Goal: Information Seeking & Learning: Find specific fact

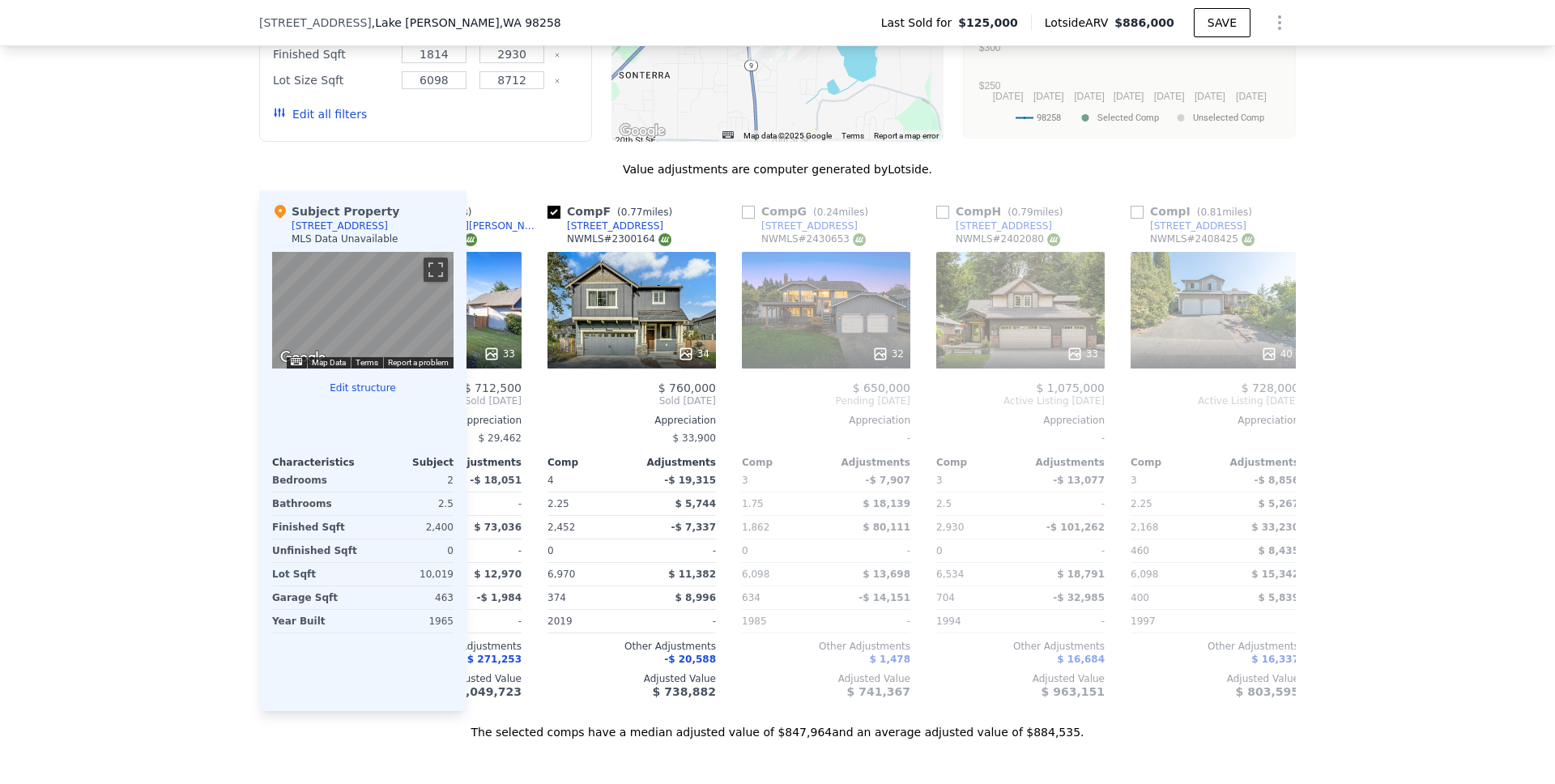
scroll to position [0, 958]
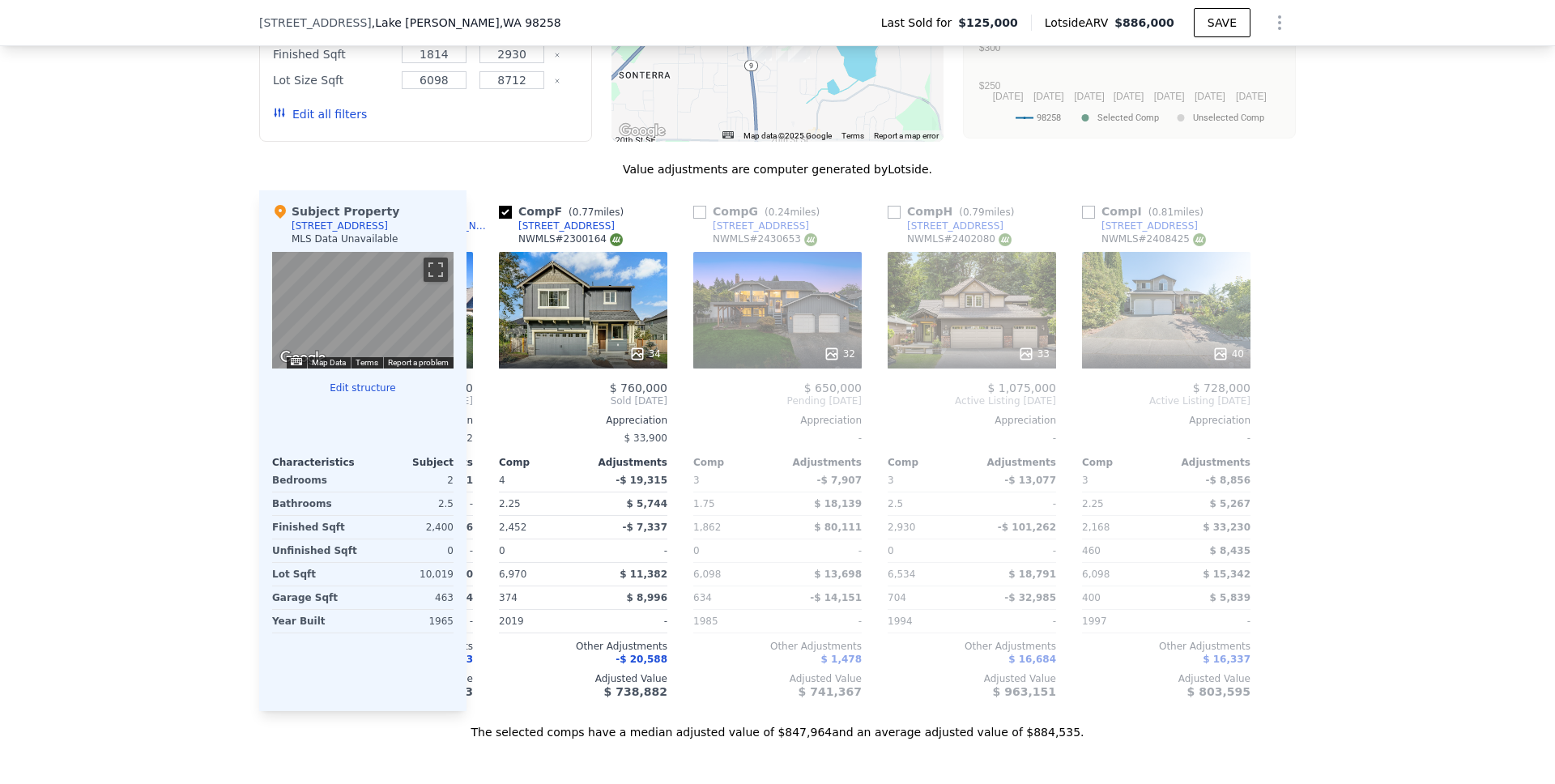
click at [1358, 368] on div "We found 9 sales that match your search Filters Map Prices Modify Comp Filters …" at bounding box center [778, 283] width 1555 height 913
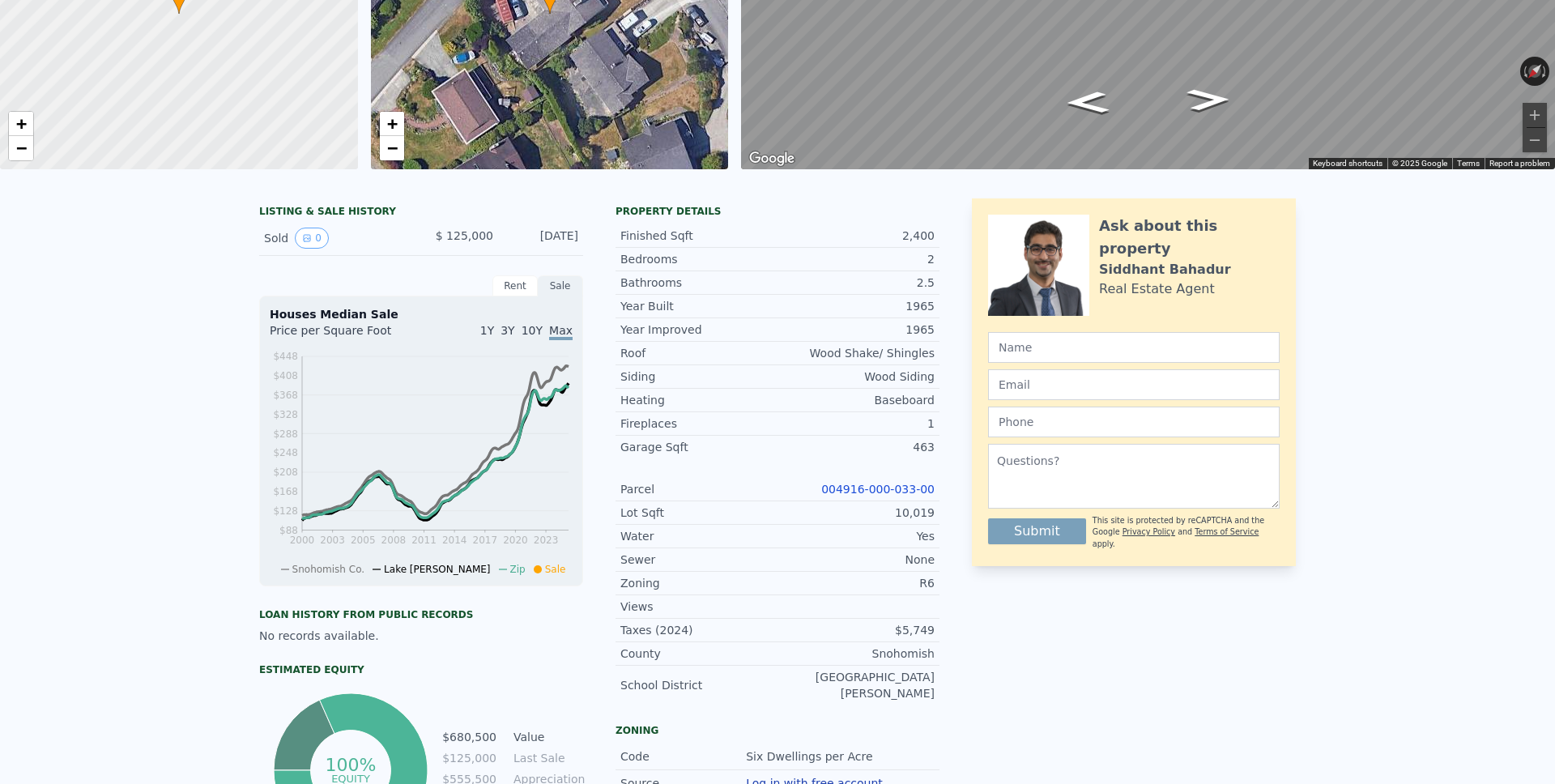
scroll to position [0, 0]
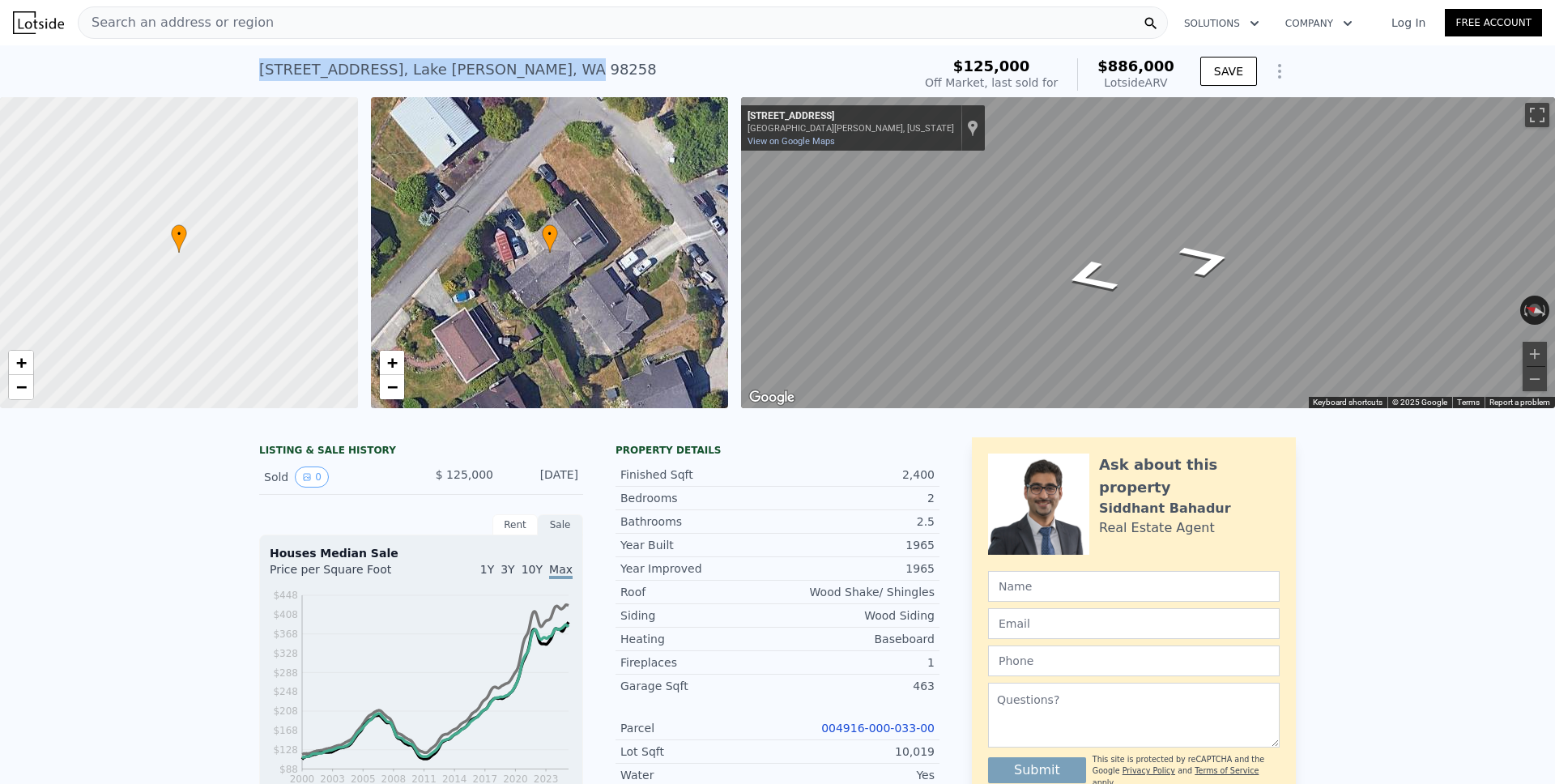
drag, startPoint x: 256, startPoint y: 69, endPoint x: 520, endPoint y: 69, distance: 264.0
click at [520, 69] on div "[STREET_ADDRESS][PERSON_NAME] Sold [DATE] for $125k (~ARV $886k ) $125,000 Off …" at bounding box center [778, 72] width 1555 height 52
copy div "[STREET_ADDRESS][PERSON_NAME]"
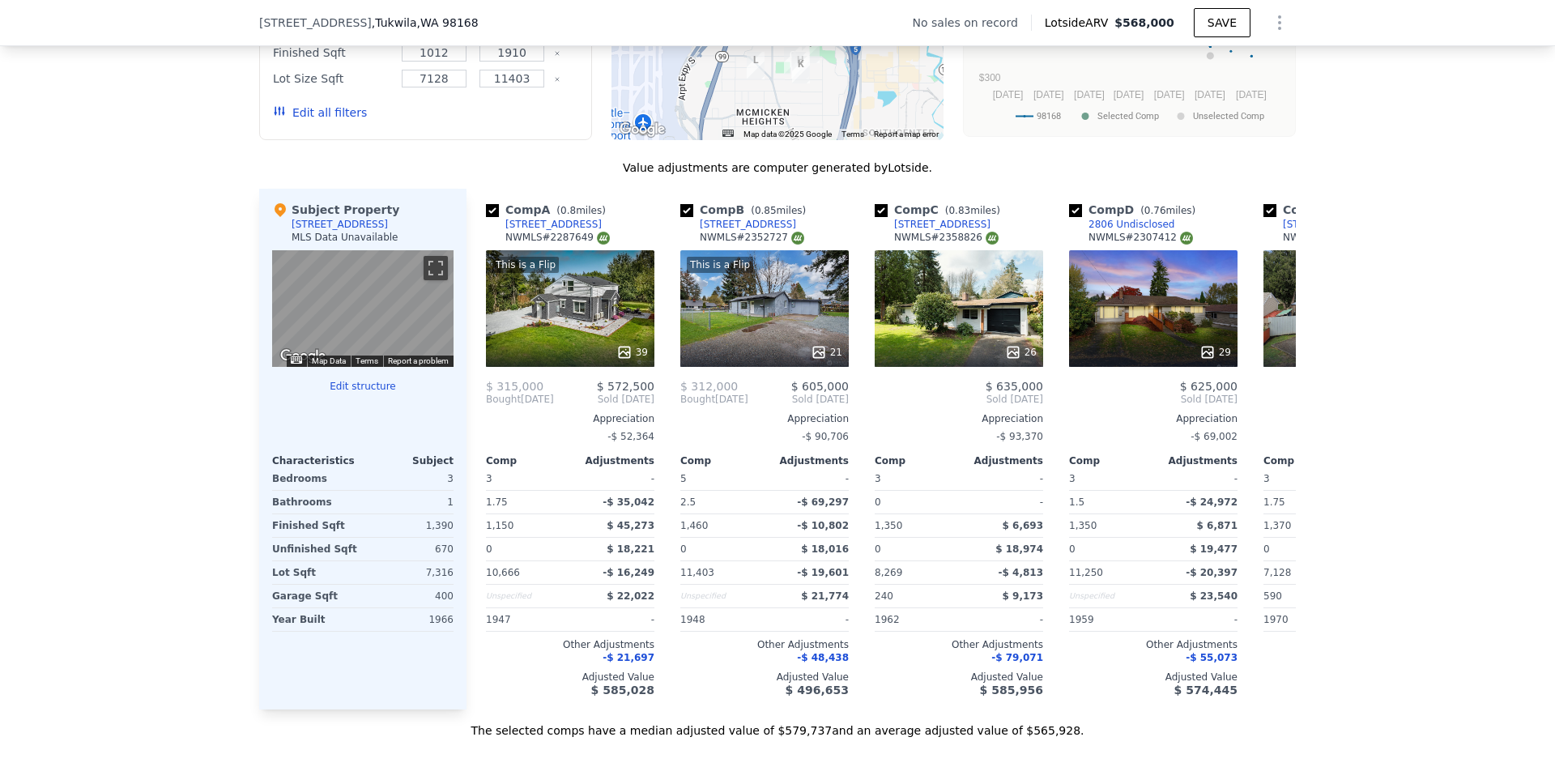
scroll to position [1531, 0]
click at [563, 317] on div "This is a Flip 39" at bounding box center [570, 308] width 169 height 117
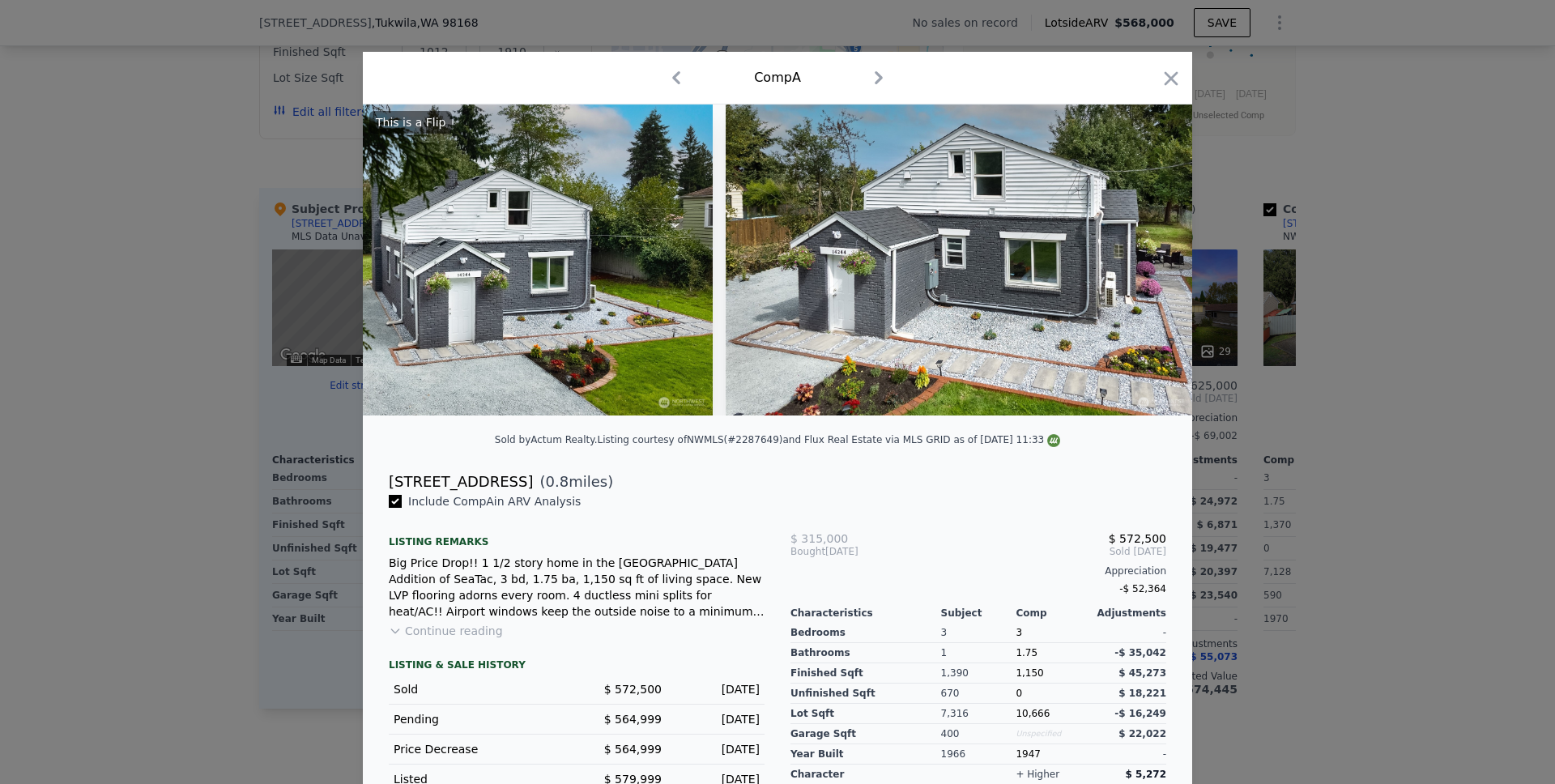
scroll to position [0, 784]
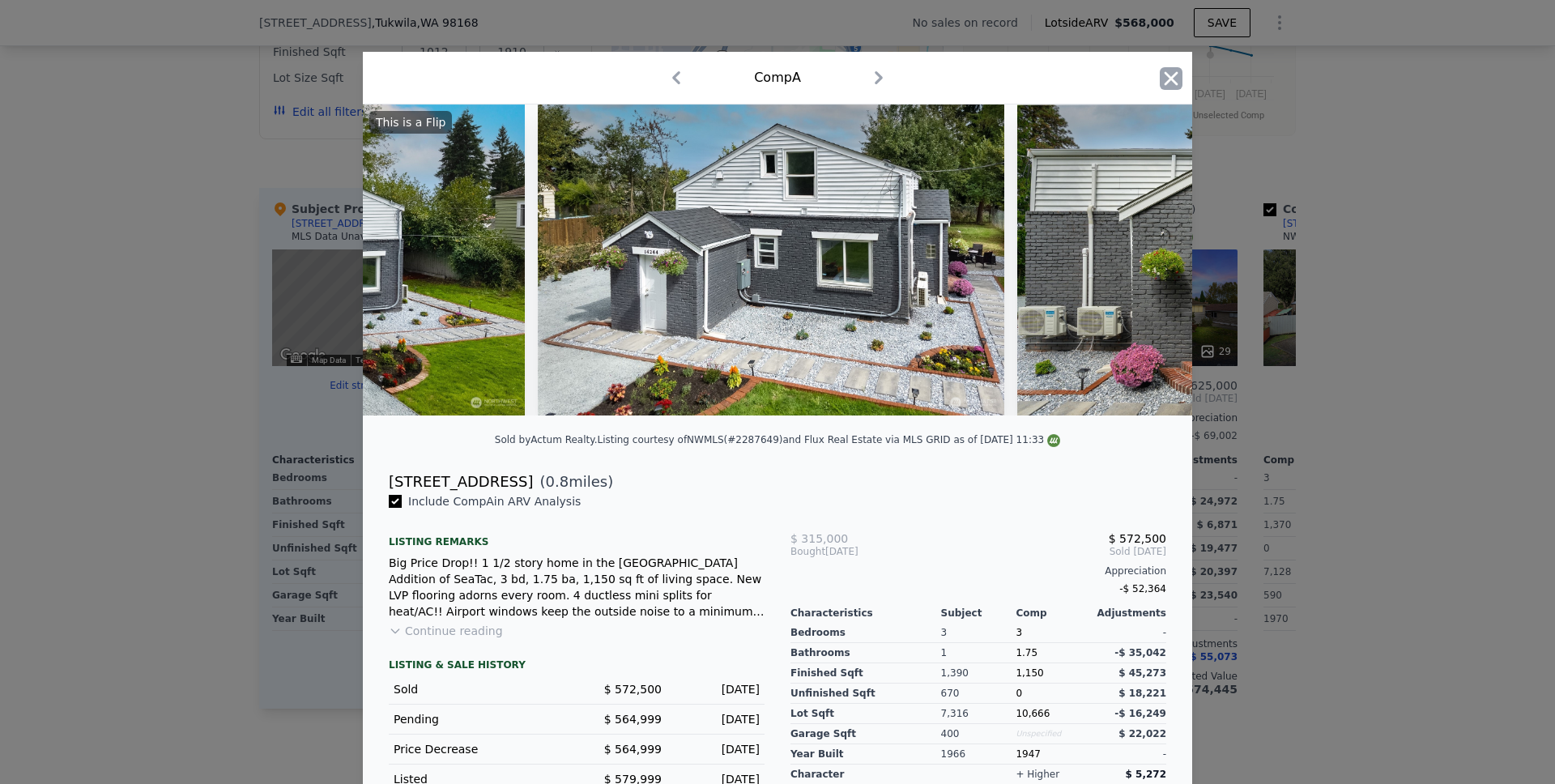
click at [1164, 74] on icon "button" at bounding box center [1171, 78] width 22 height 22
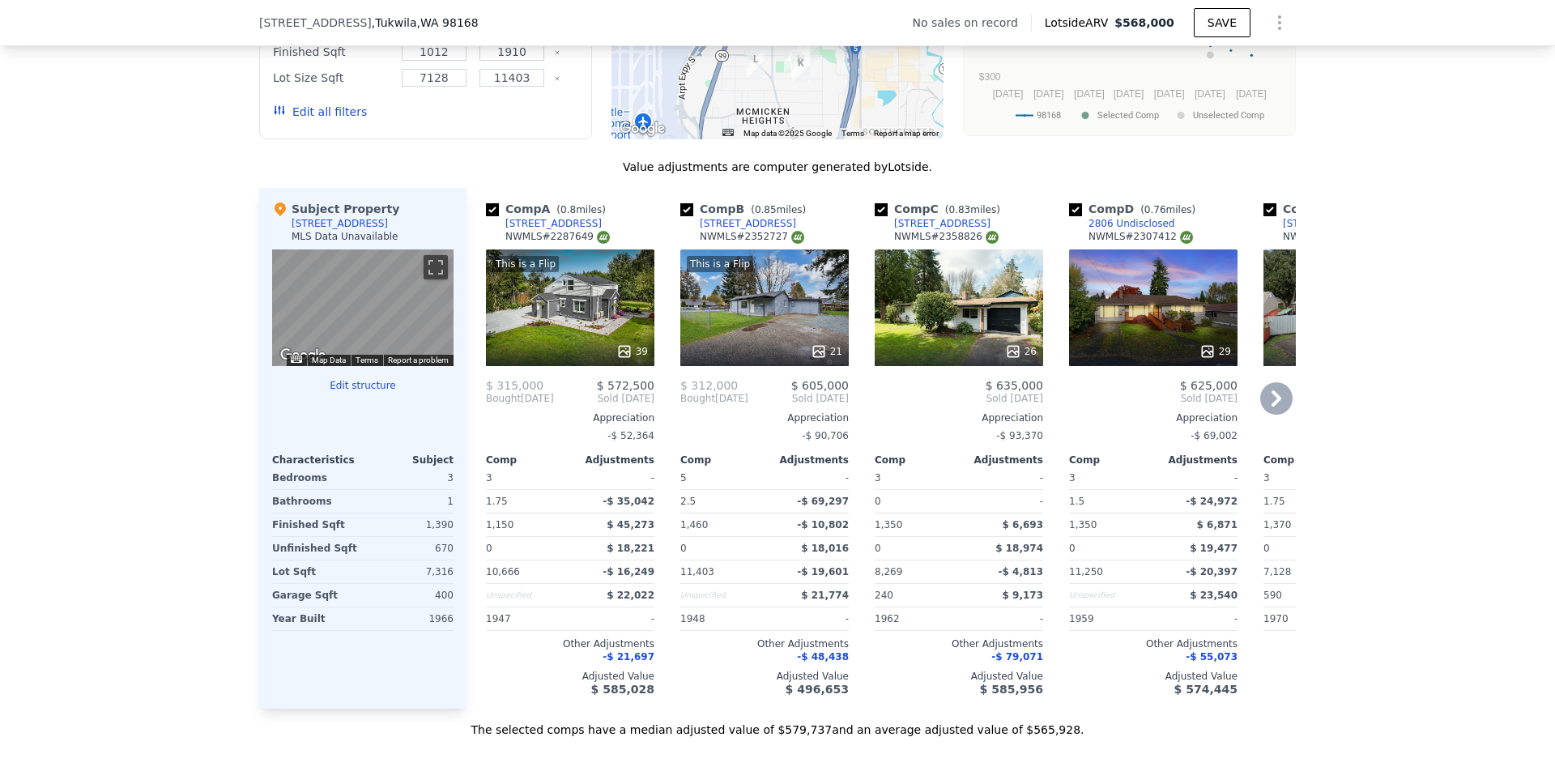
click at [519, 297] on div "This is a Flip 39" at bounding box center [570, 308] width 169 height 117
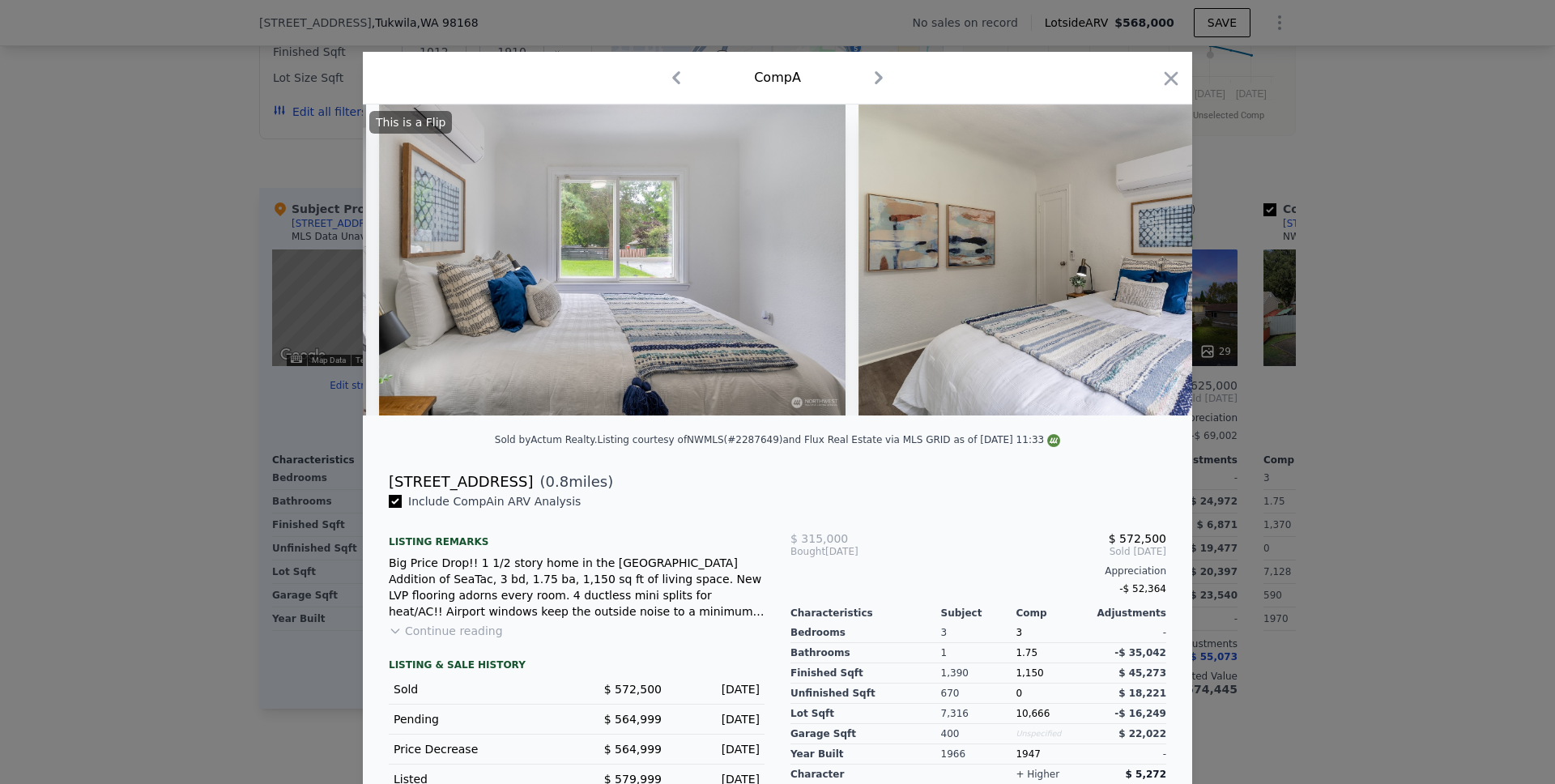
scroll to position [0, 7933]
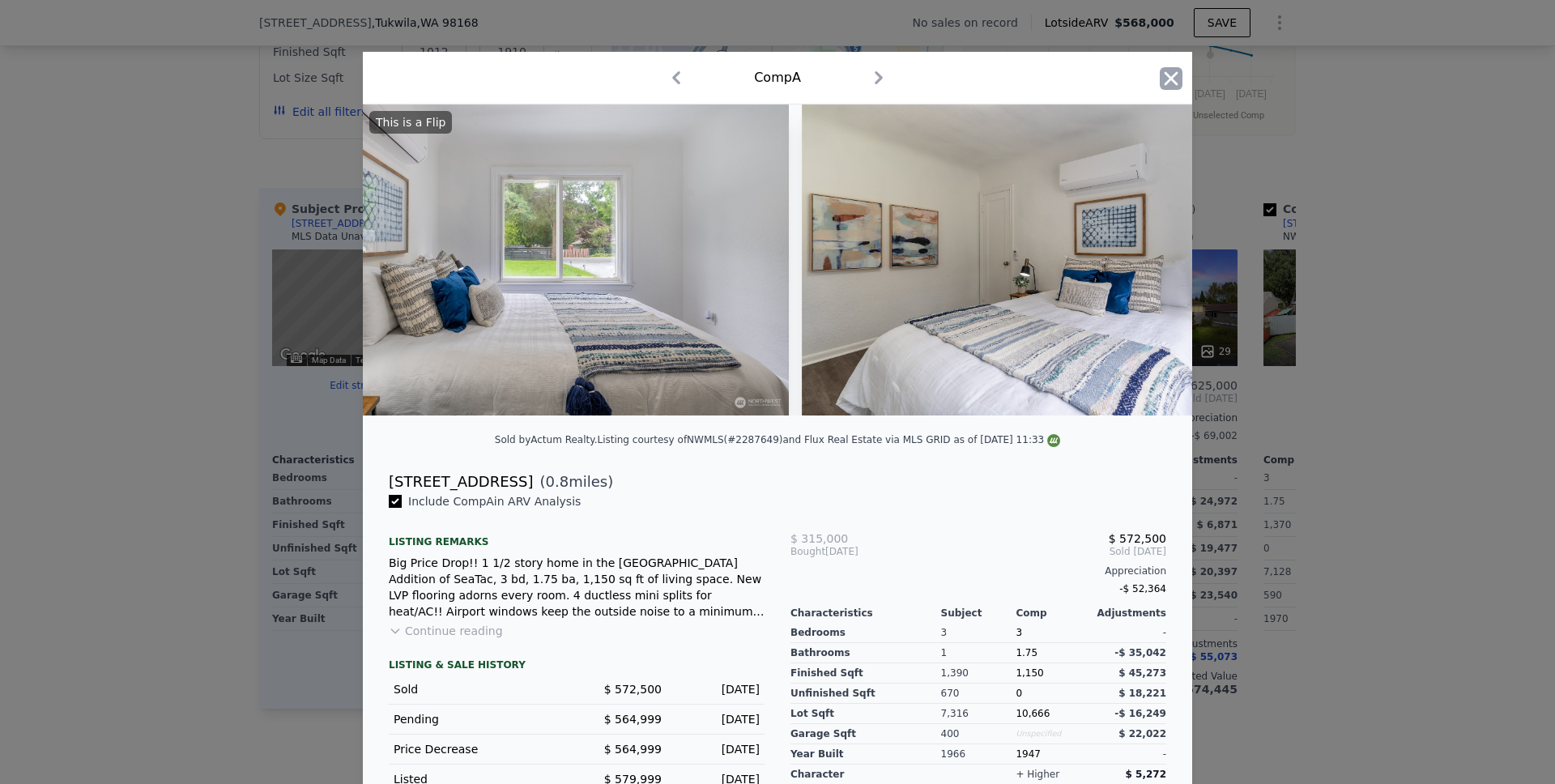
click at [1177, 78] on icon "button" at bounding box center [1171, 78] width 22 height 22
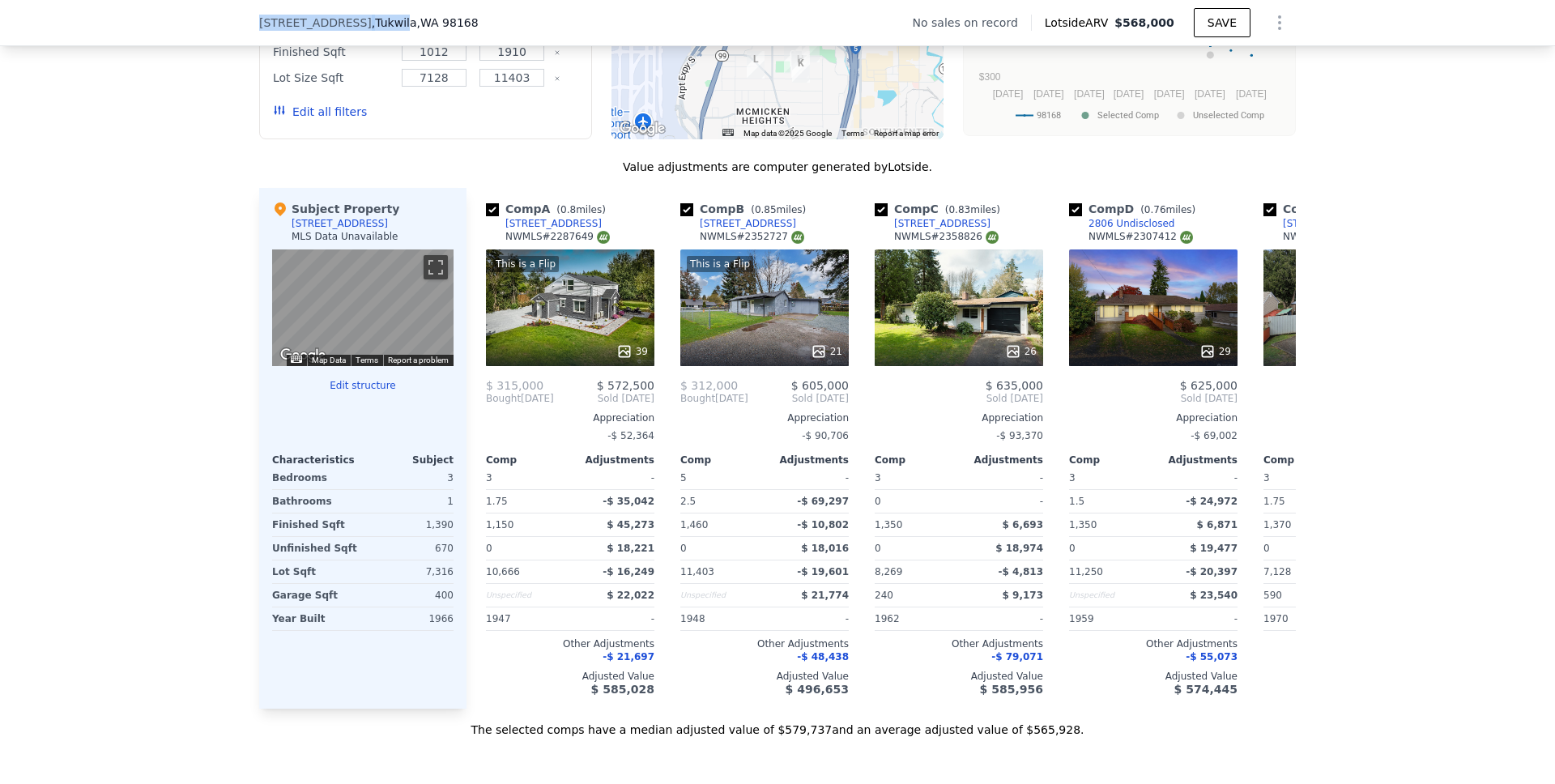
drag, startPoint x: 256, startPoint y: 21, endPoint x: 400, endPoint y: 21, distance: 144.0
click at [400, 21] on div "14860 42nd Ave S , Tukwila , WA 98168 No sales on record Lotside ARV $568,000 S…" at bounding box center [778, 23] width 1555 height 47
copy div "14860 42nd Ave S , Tukwil"
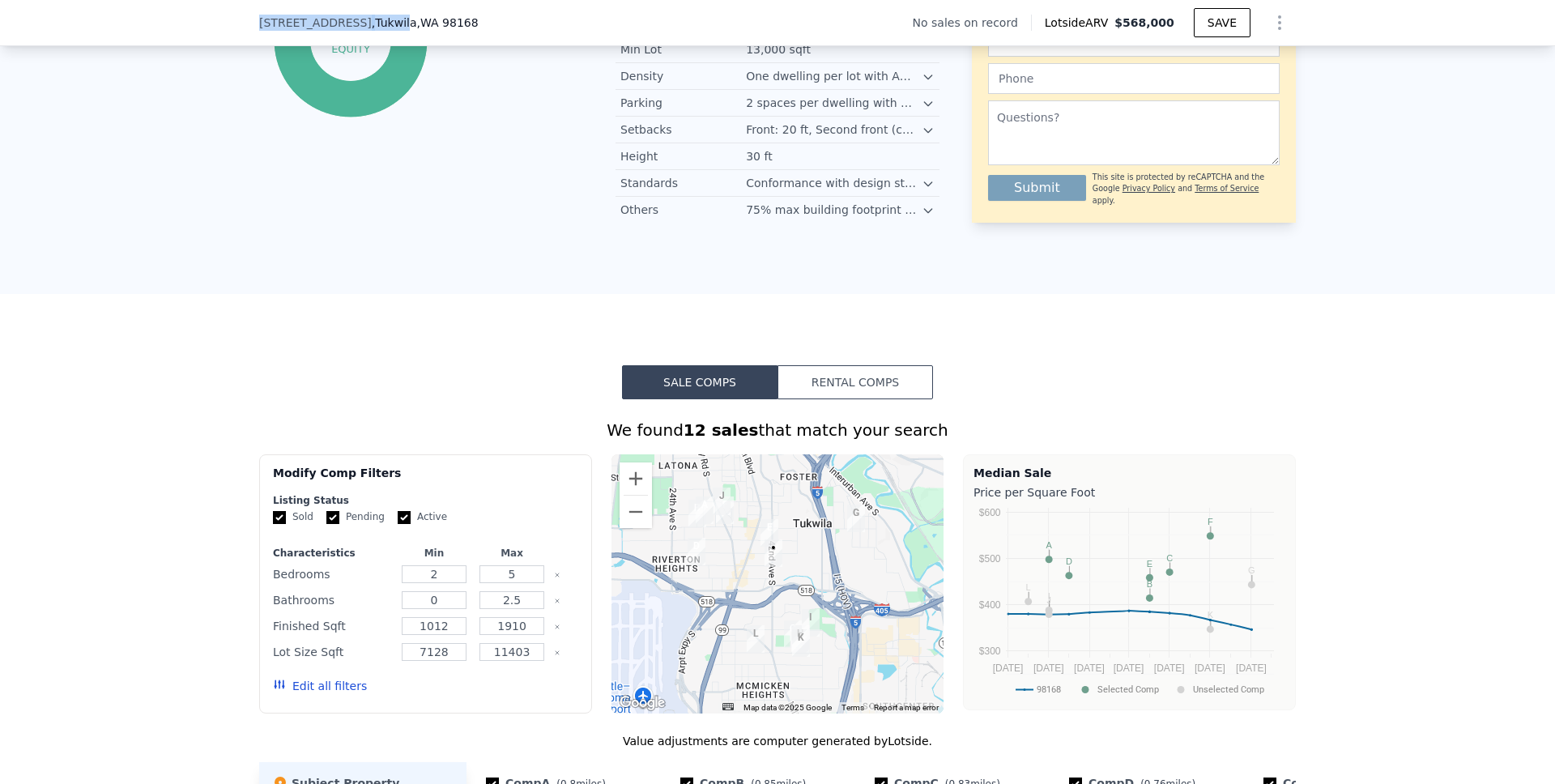
scroll to position [94, 0]
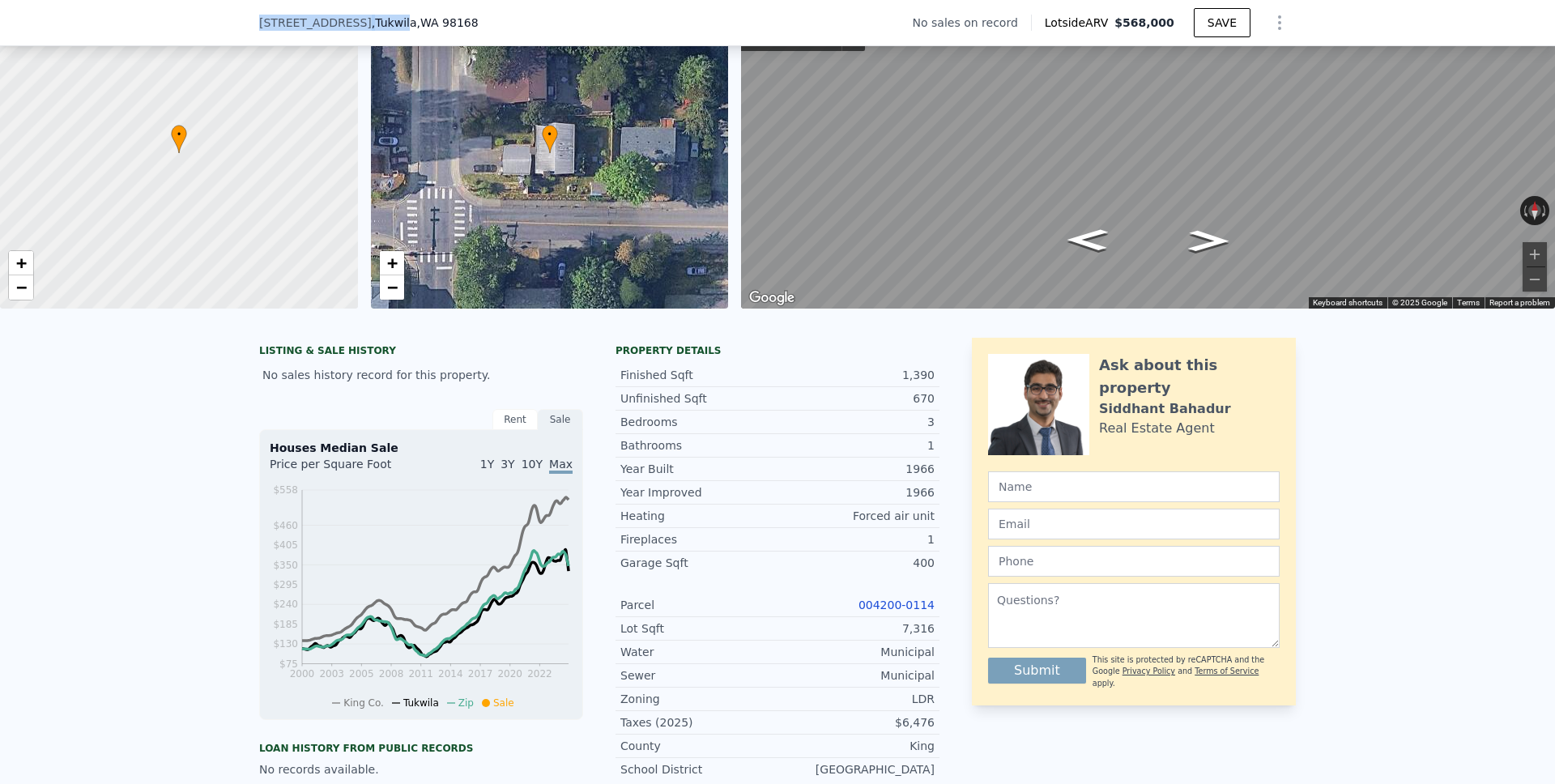
click at [281, 25] on span "14860 42nd Ave S" at bounding box center [315, 22] width 113 height 16
drag, startPoint x: 262, startPoint y: 25, endPoint x: 328, endPoint y: 23, distance: 66.0
click at [328, 23] on span "14860 42nd Ave S" at bounding box center [315, 22] width 113 height 16
drag, startPoint x: 255, startPoint y: 25, endPoint x: 428, endPoint y: 18, distance: 173.1
click at [428, 18] on div "14860 42nd Ave S , Tukwila , WA 98168 No sales on record Lotside ARV $568,000 S…" at bounding box center [778, 23] width 1555 height 47
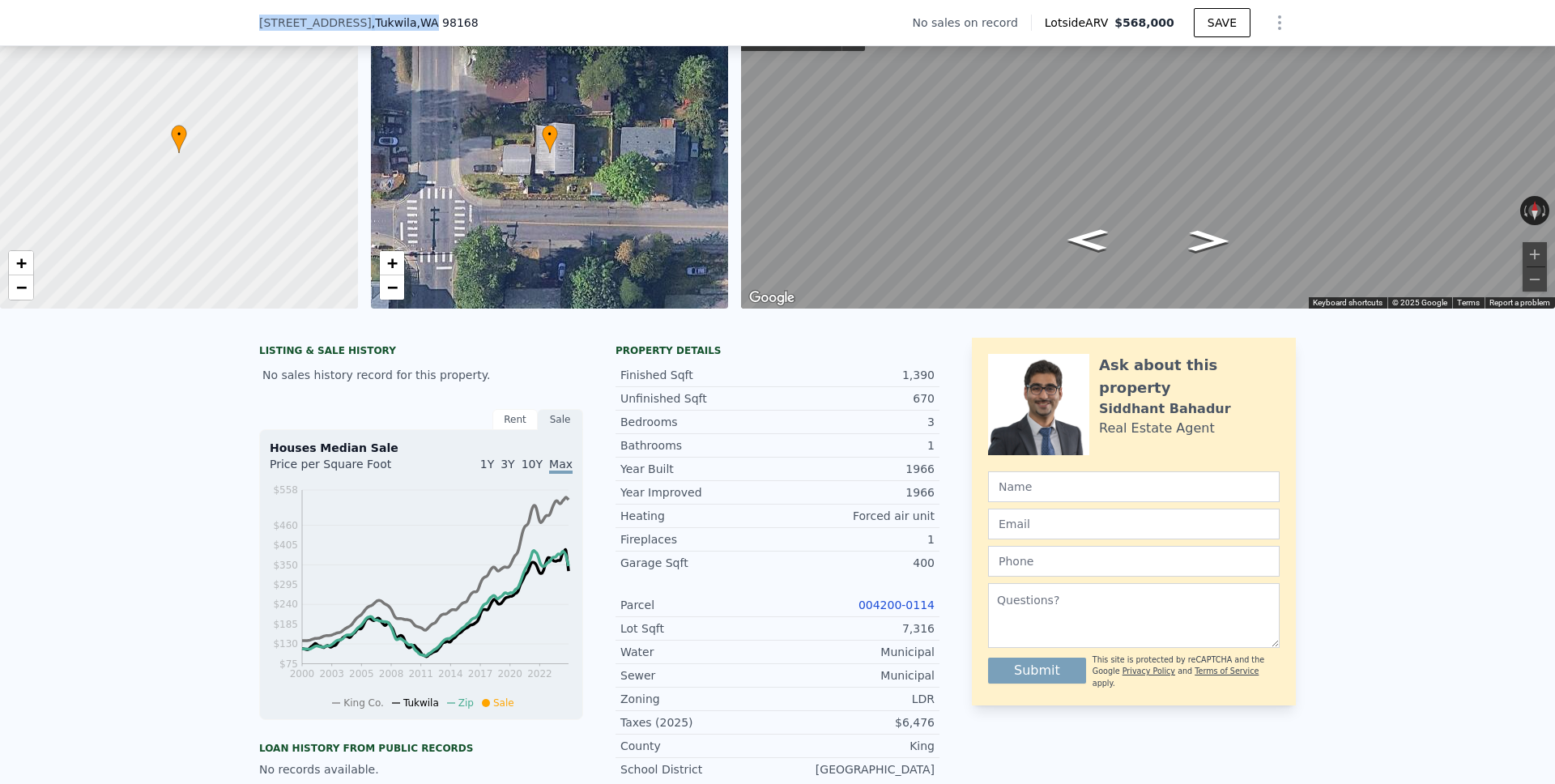
copy div "14860 42nd Ave S , Tukwila , WA"
